Goal: Browse casually: Explore the website without a specific task or goal

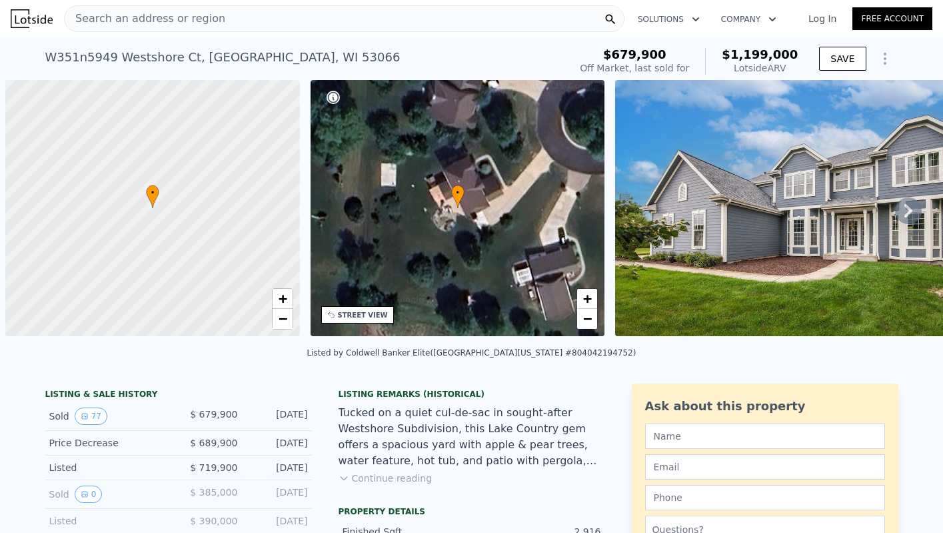
click at [758, 195] on img at bounding box center [807, 208] width 384 height 256
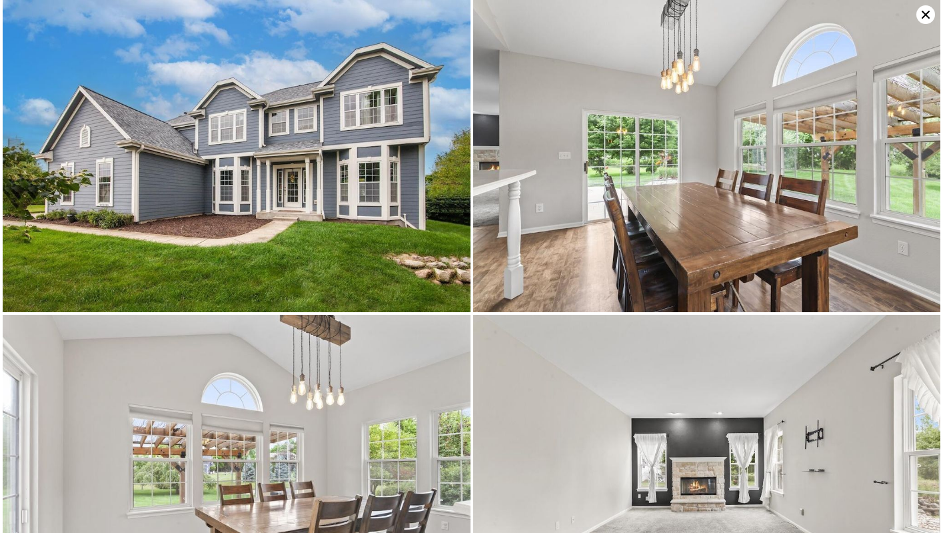
scroll to position [0, 5]
click at [594, 420] on img at bounding box center [707, 471] width 468 height 312
click at [781, 373] on img at bounding box center [707, 471] width 468 height 312
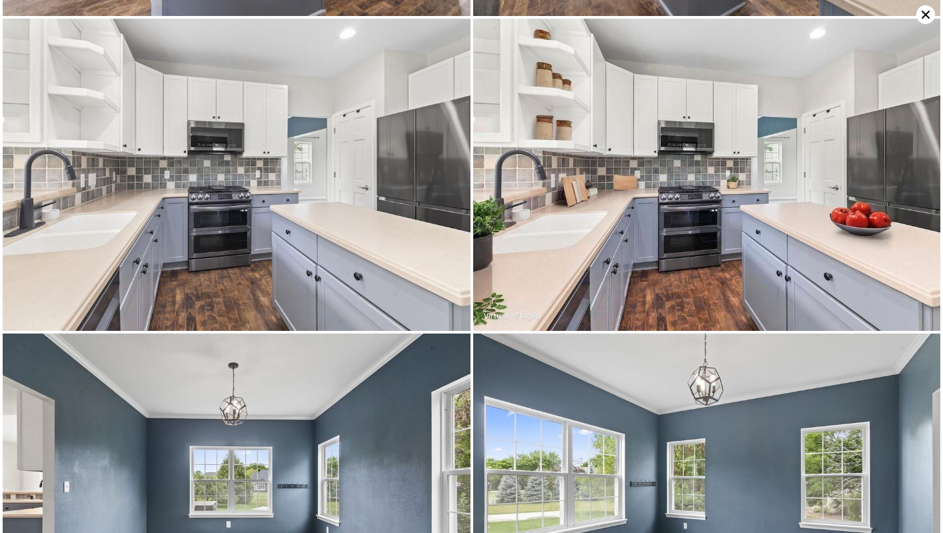
scroll to position [1867, 0]
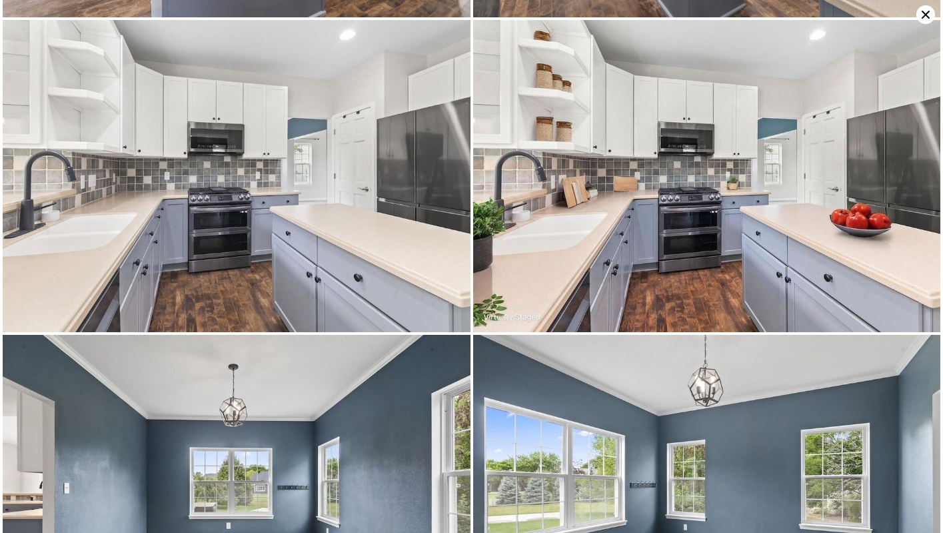
click at [578, 381] on img at bounding box center [707, 491] width 468 height 312
click at [364, 466] on img at bounding box center [237, 491] width 468 height 312
click at [229, 454] on img at bounding box center [237, 491] width 468 height 312
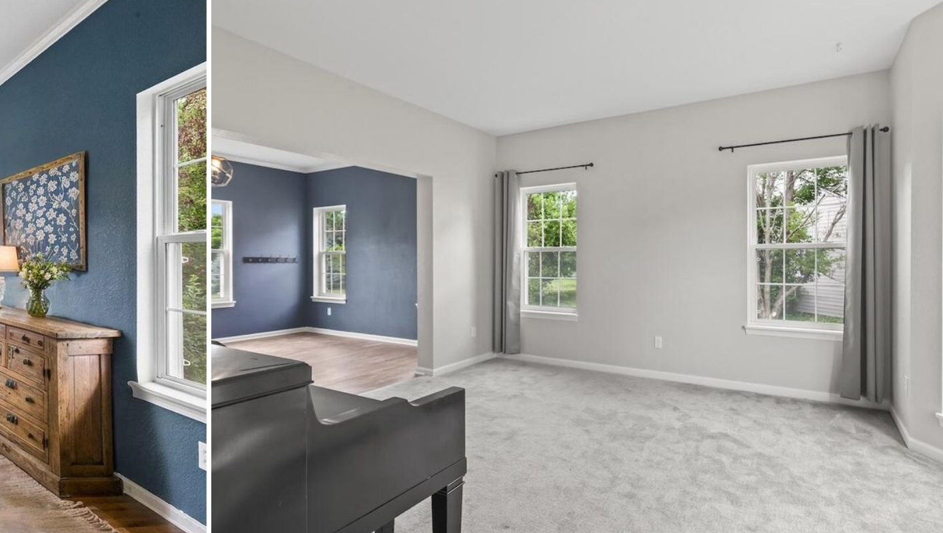
scroll to position [2489, 0]
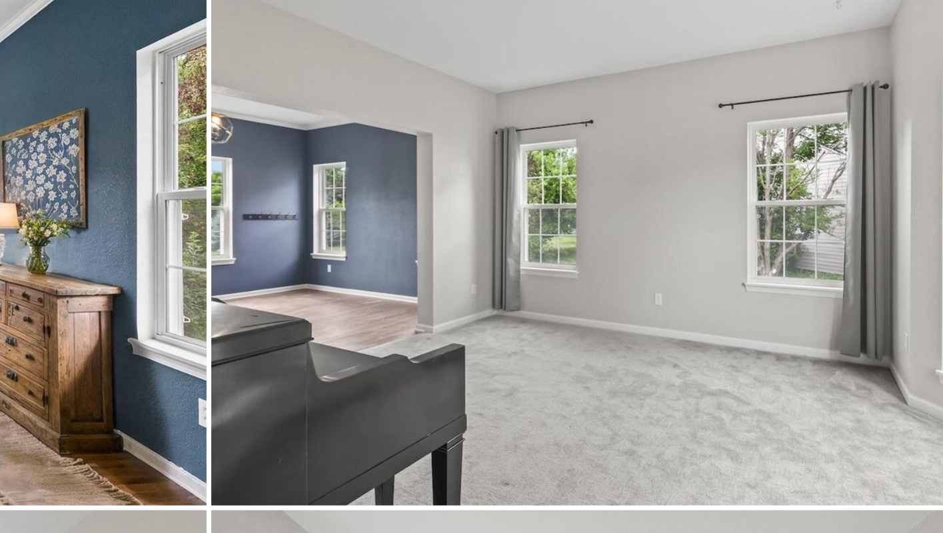
click at [624, 211] on img at bounding box center [707, 183] width 468 height 312
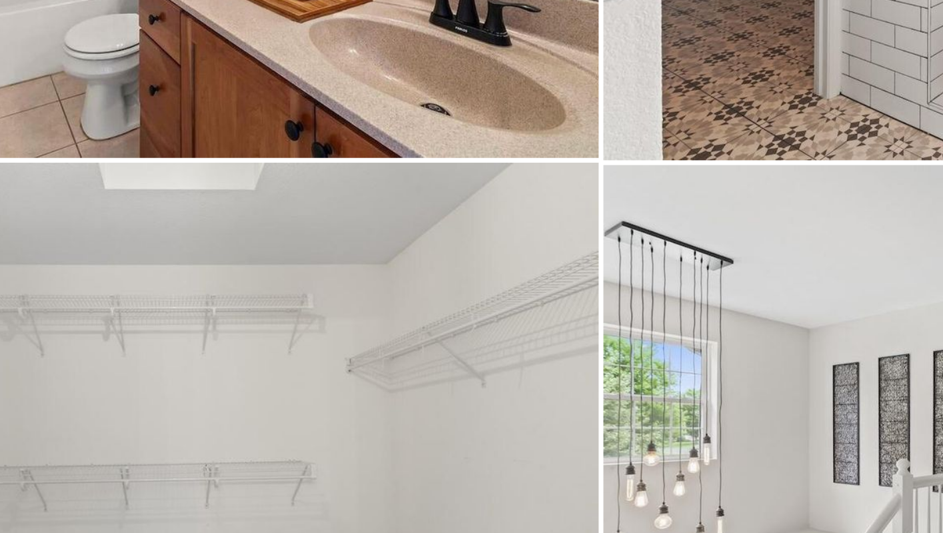
scroll to position [7158, 0]
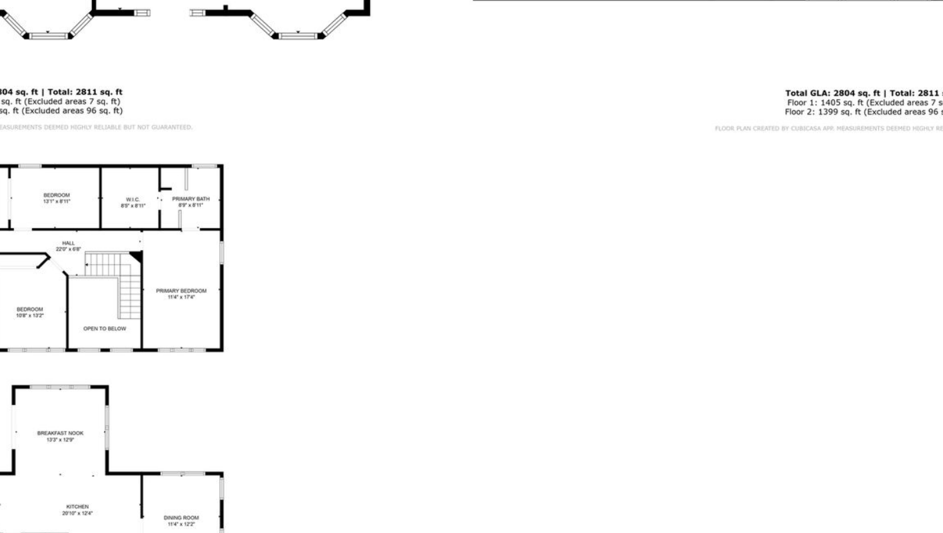
scroll to position [11678, 0]
